Goal: Task Accomplishment & Management: Use online tool/utility

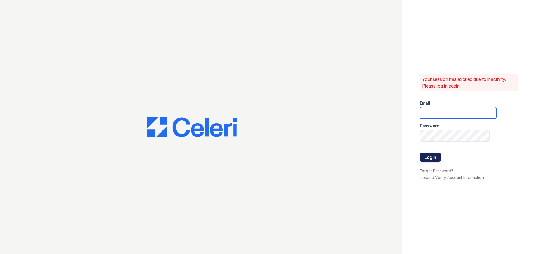
type input "[EMAIL_ADDRESS][DOMAIN_NAME]"
click at [432, 161] on button "Login" at bounding box center [430, 157] width 21 height 9
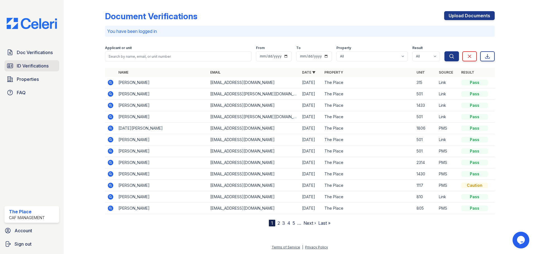
click at [38, 66] on span "ID Verifications" at bounding box center [33, 65] width 32 height 7
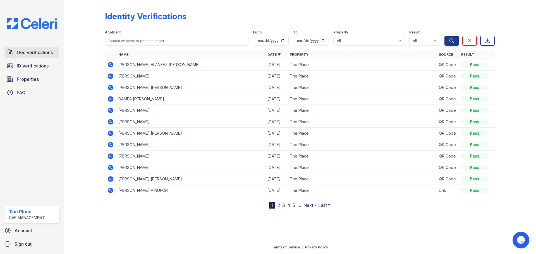
click at [29, 56] on link "Doc Verifications" at bounding box center [31, 52] width 55 height 11
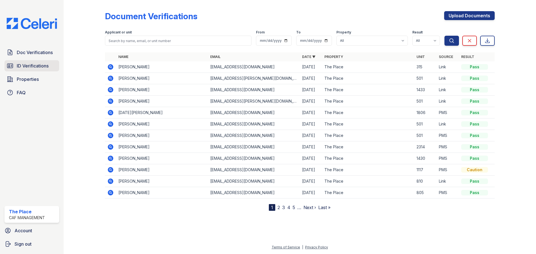
click at [30, 68] on span "ID Verifications" at bounding box center [33, 65] width 32 height 7
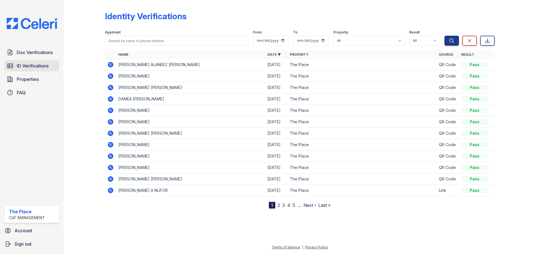
click at [27, 64] on span "ID Verifications" at bounding box center [33, 65] width 32 height 7
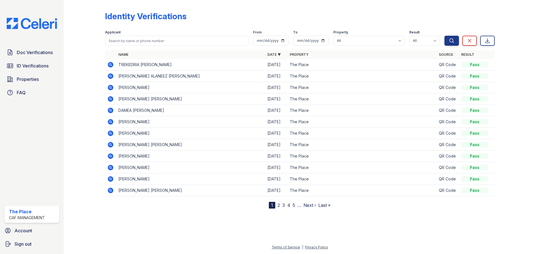
click at [35, 46] on div "Doc Verifications ID Verifications Properties FAQ The Place CAF Management Acco…" at bounding box center [32, 127] width 64 height 254
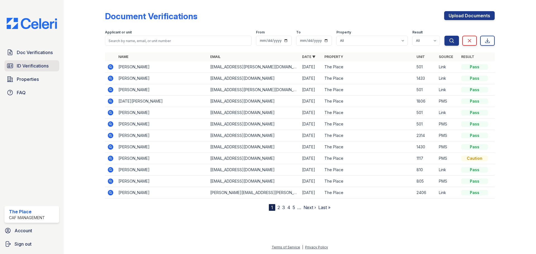
click at [25, 63] on span "ID Verifications" at bounding box center [33, 65] width 32 height 7
